Goal: Information Seeking & Learning: Learn about a topic

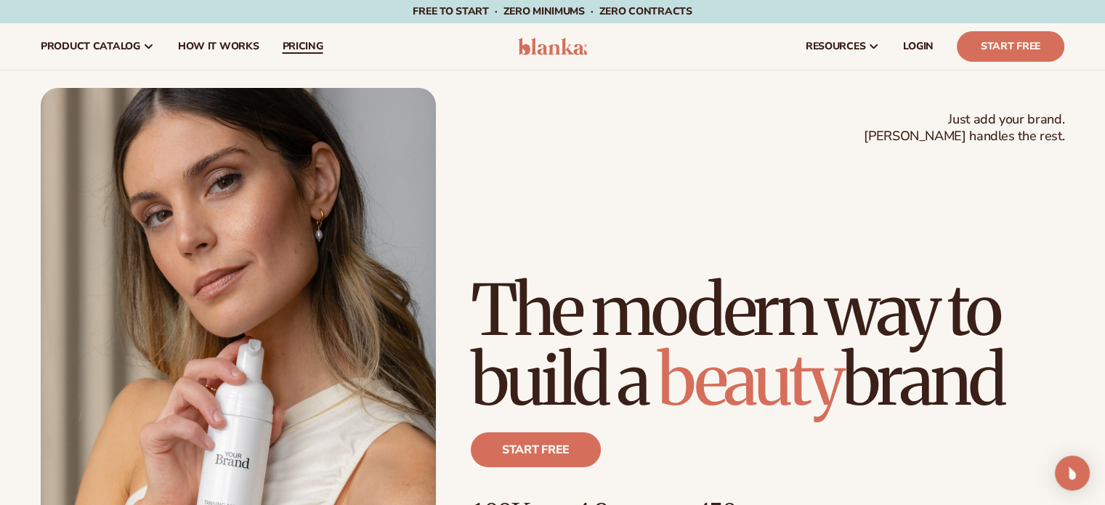
click at [294, 37] on link "pricing" at bounding box center [302, 46] width 64 height 47
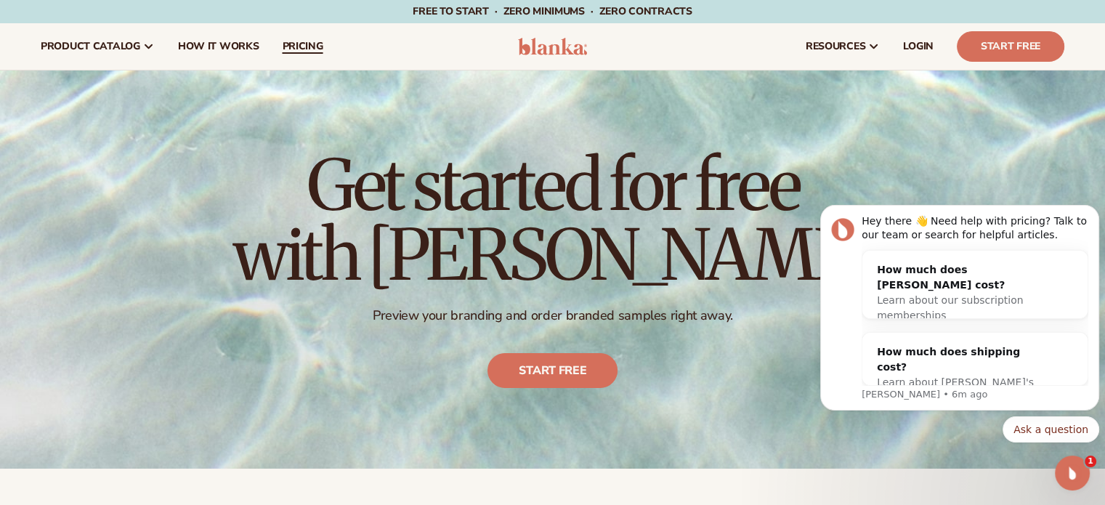
click at [312, 41] on span "pricing" at bounding box center [302, 47] width 41 height 12
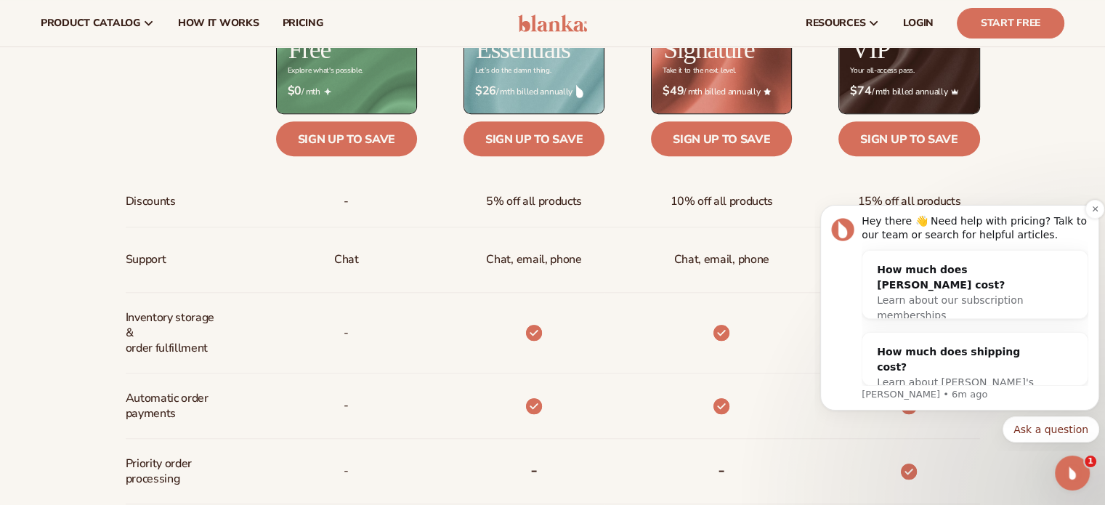
scroll to position [567, 0]
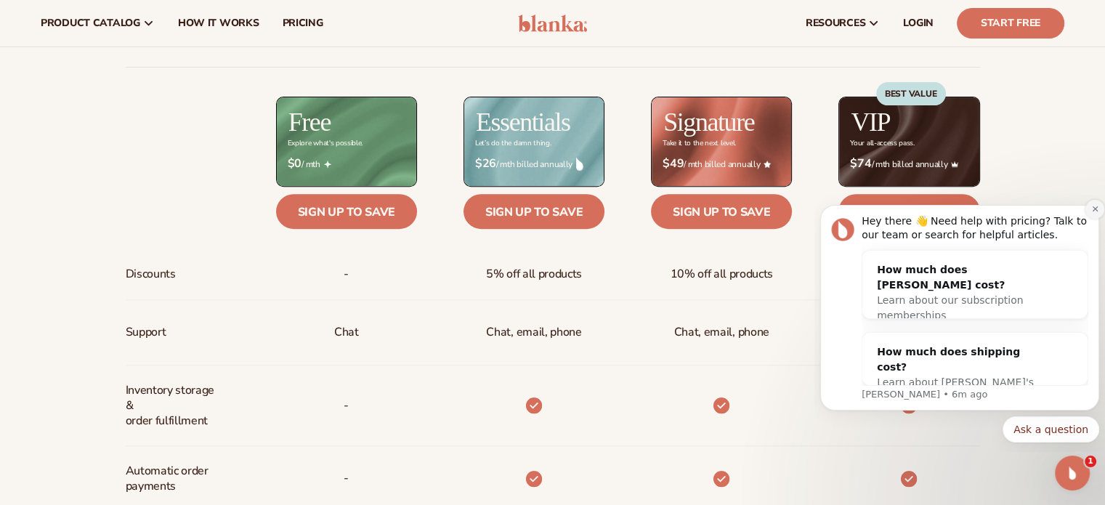
click at [1094, 211] on icon "Dismiss notification" at bounding box center [1095, 209] width 8 height 8
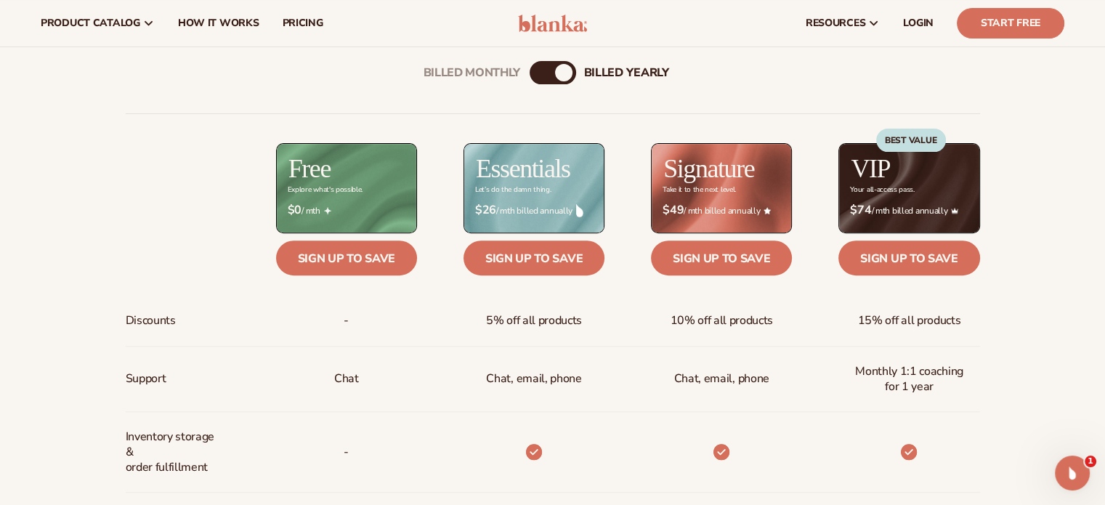
scroll to position [494, 0]
